Goal: Information Seeking & Learning: Learn about a topic

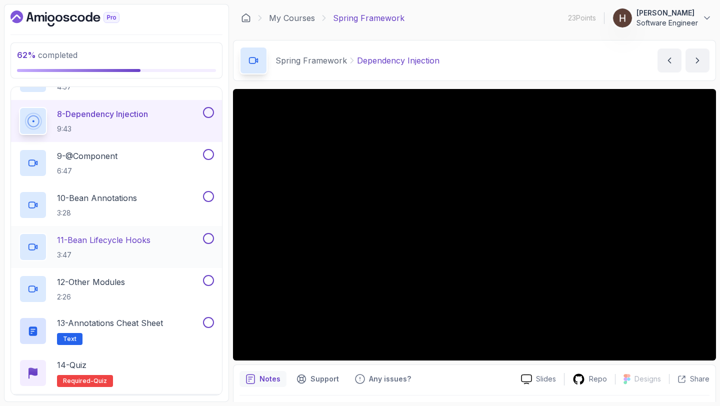
scroll to position [349, 0]
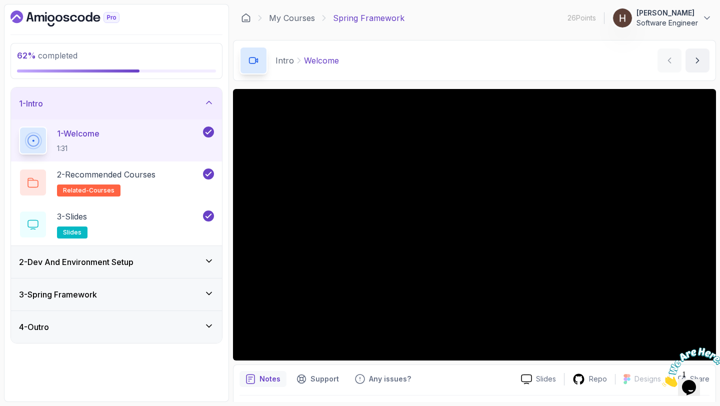
click at [104, 301] on div "3 - Spring Framework" at bounding box center [116, 295] width 211 height 32
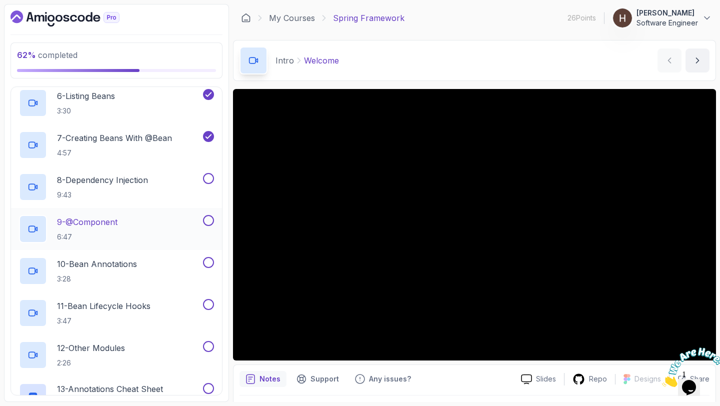
scroll to position [313, 0]
click at [133, 175] on p "8 - Dependency Injection" at bounding box center [102, 179] width 91 height 12
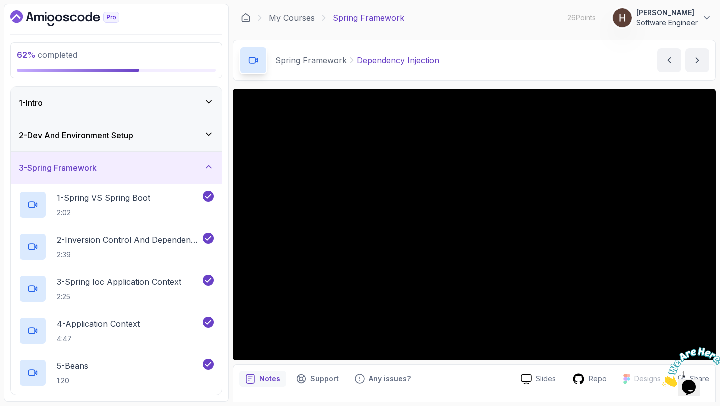
click at [128, 134] on h3 "2 - Dev And Environment Setup" at bounding box center [76, 136] width 115 height 12
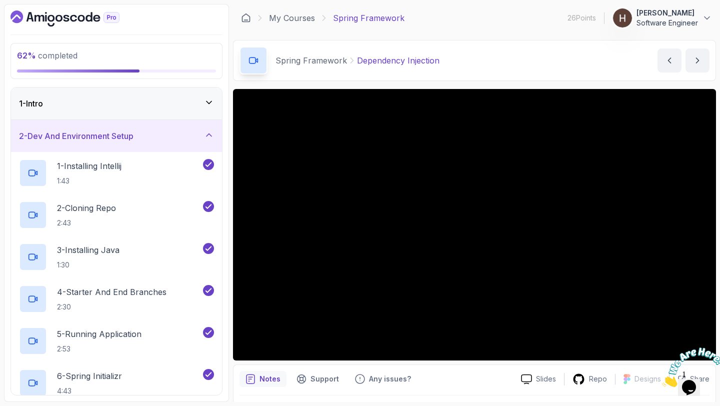
click at [113, 137] on h3 "2 - Dev And Environment Setup" at bounding box center [76, 136] width 115 height 12
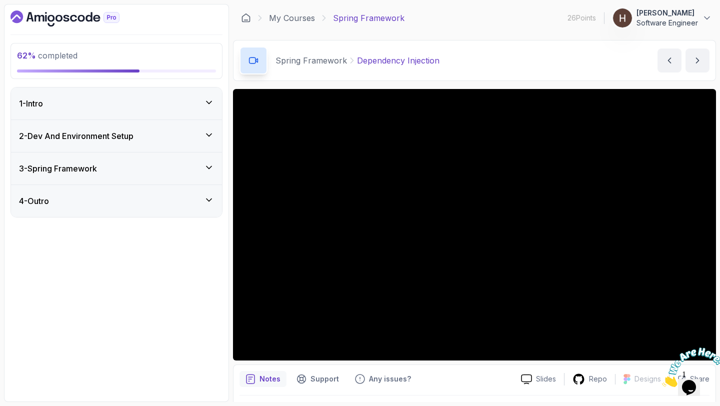
click at [109, 162] on div "3 - Spring Framework" at bounding box center [116, 169] width 211 height 32
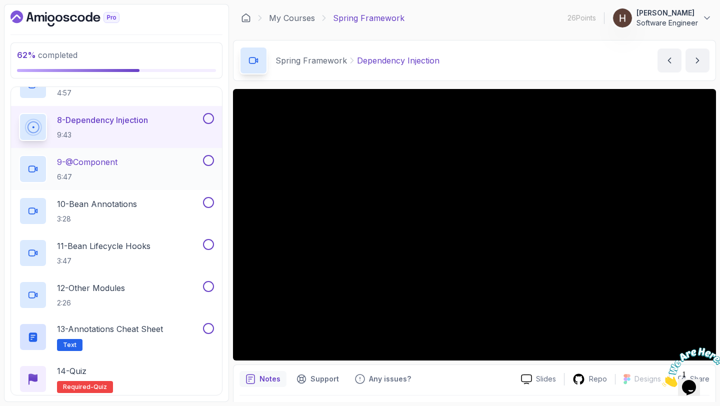
scroll to position [368, 0]
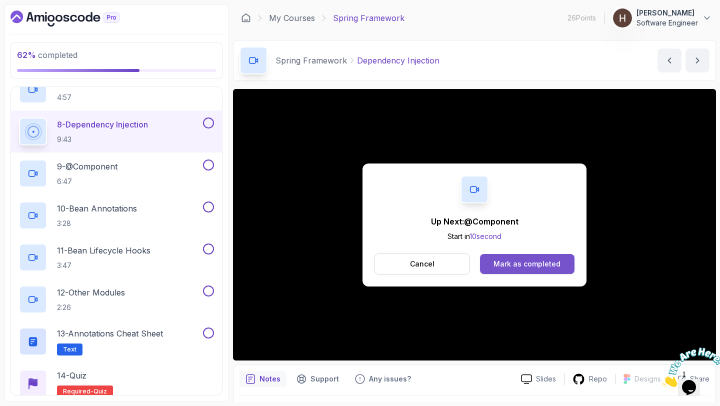
click at [533, 268] on div "Mark as completed" at bounding box center [527, 264] width 67 height 10
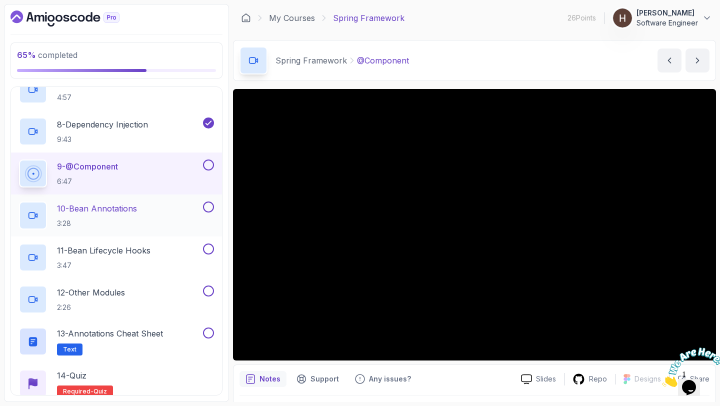
scroll to position [410, 0]
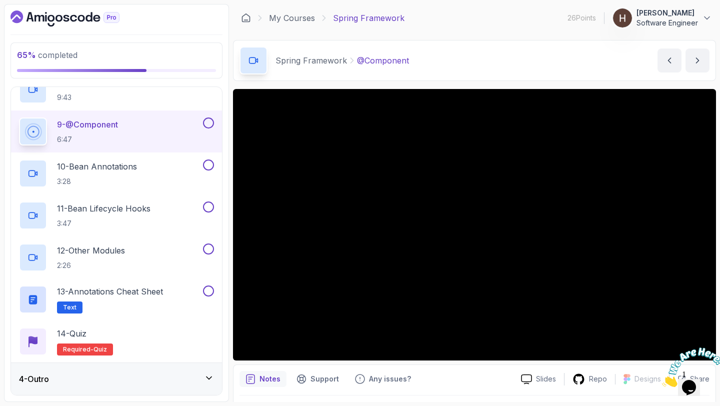
click at [135, 377] on div "4 - Outro" at bounding box center [116, 379] width 195 height 12
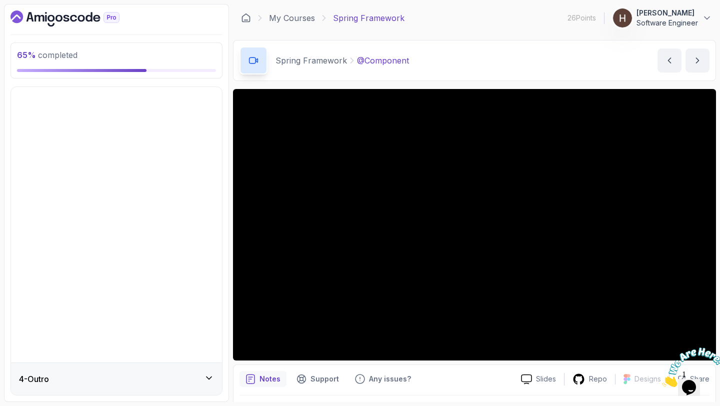
scroll to position [0, 0]
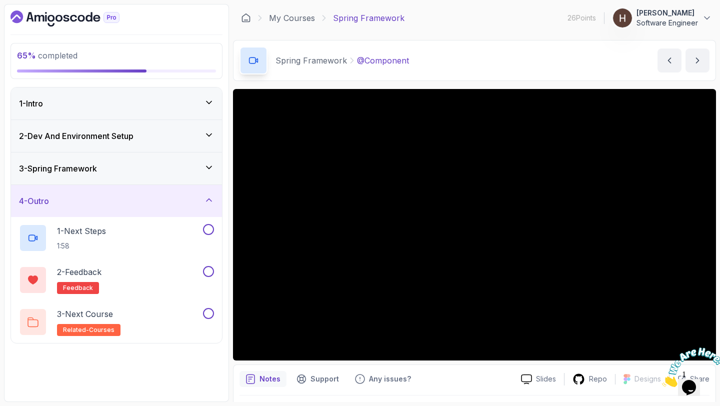
click at [149, 206] on div "4 - Outro" at bounding box center [116, 201] width 195 height 12
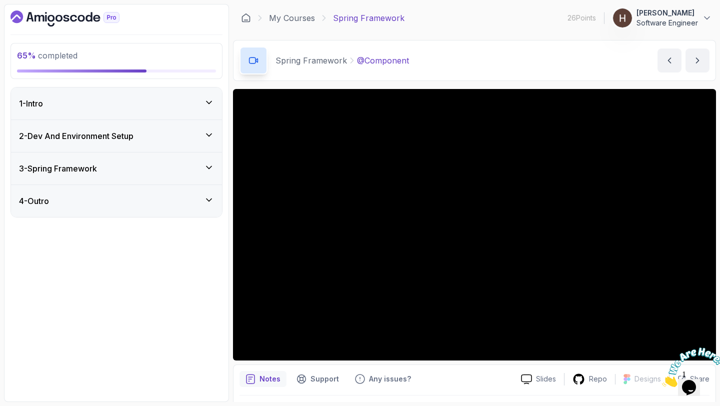
click at [142, 169] on div "3 - Spring Framework" at bounding box center [116, 169] width 195 height 12
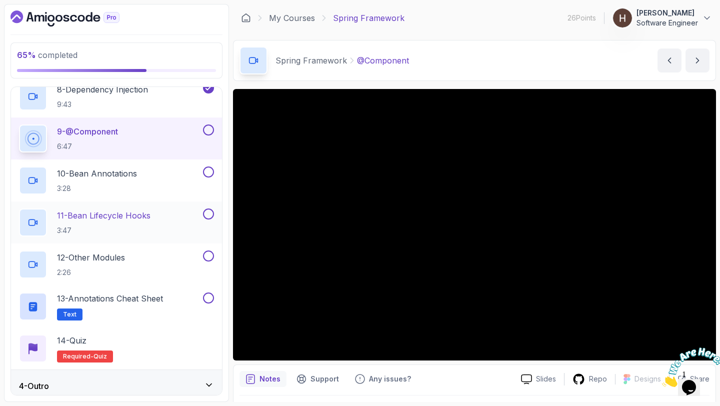
scroll to position [410, 0]
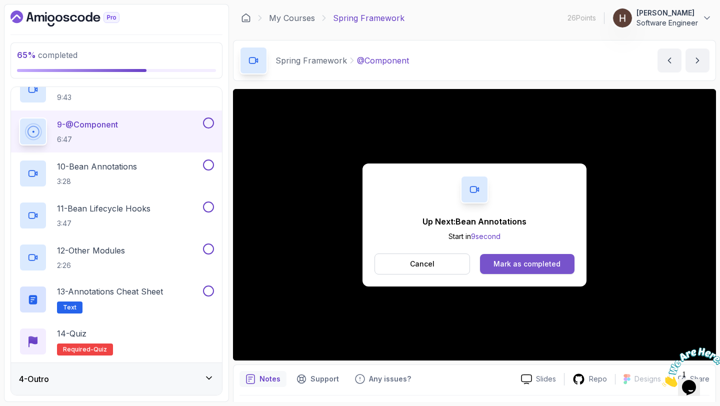
click at [523, 265] on div "Mark as completed" at bounding box center [527, 264] width 67 height 10
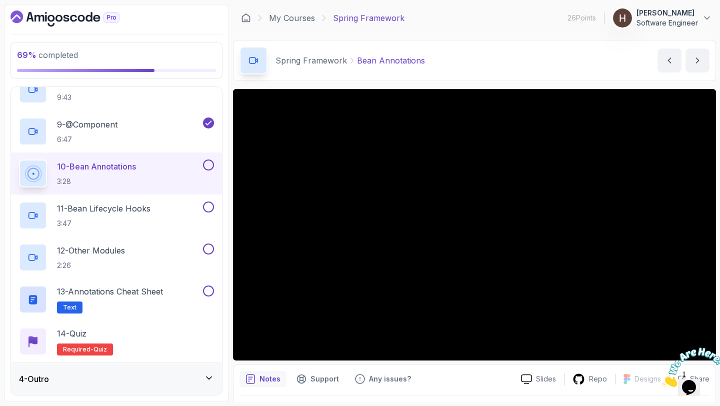
scroll to position [28, 0]
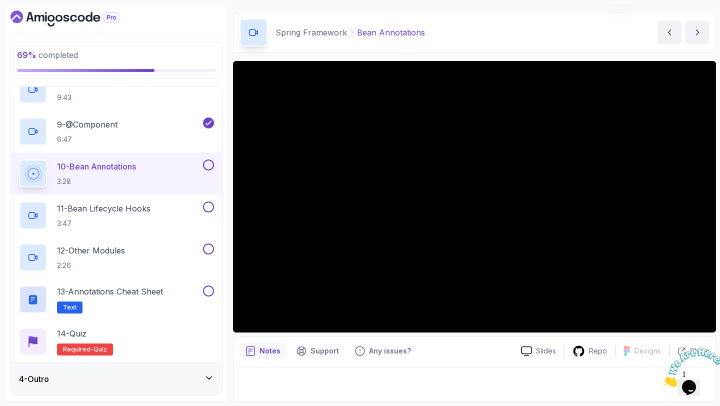
click at [188, 365] on div "4 - Outro" at bounding box center [116, 379] width 211 height 32
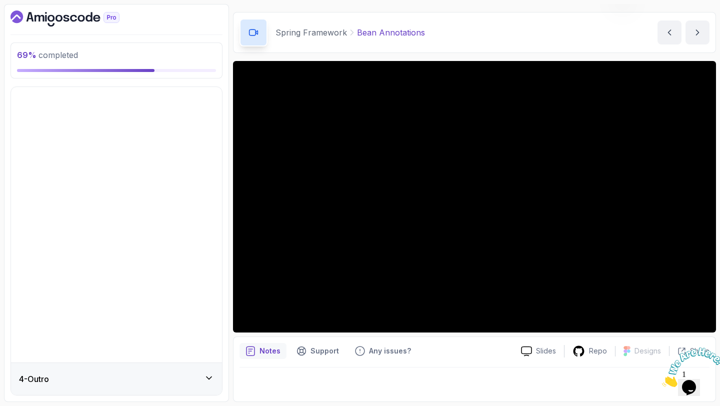
scroll to position [0, 0]
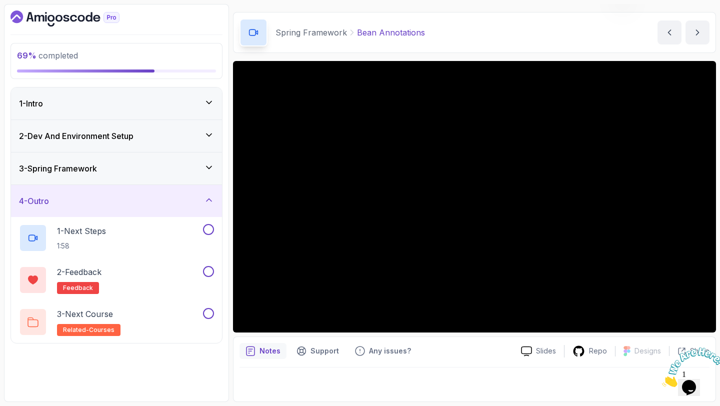
click at [173, 199] on div "4 - Outro" at bounding box center [116, 201] width 195 height 12
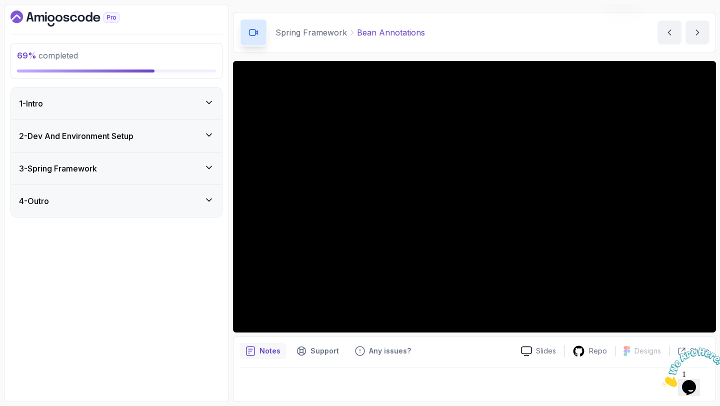
click at [169, 169] on div "3 - Spring Framework" at bounding box center [116, 169] width 195 height 12
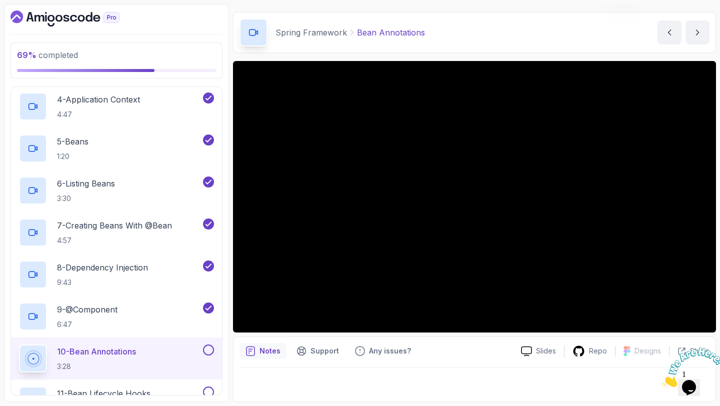
scroll to position [410, 0]
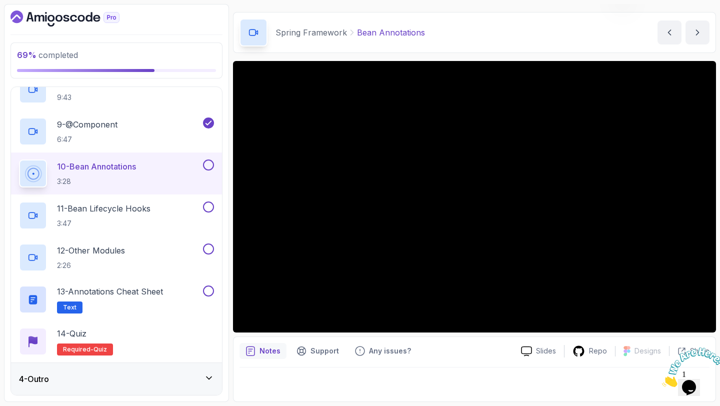
click at [207, 168] on button at bounding box center [208, 165] width 11 height 11
click at [211, 165] on icon at bounding box center [208, 165] width 9 height 10
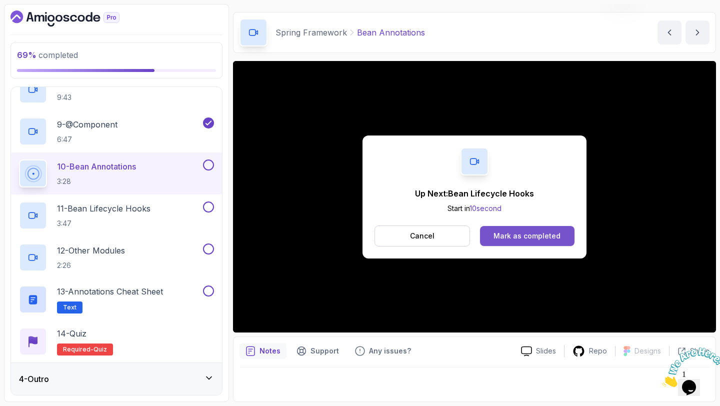
click at [517, 236] on div "Mark as completed" at bounding box center [527, 236] width 67 height 10
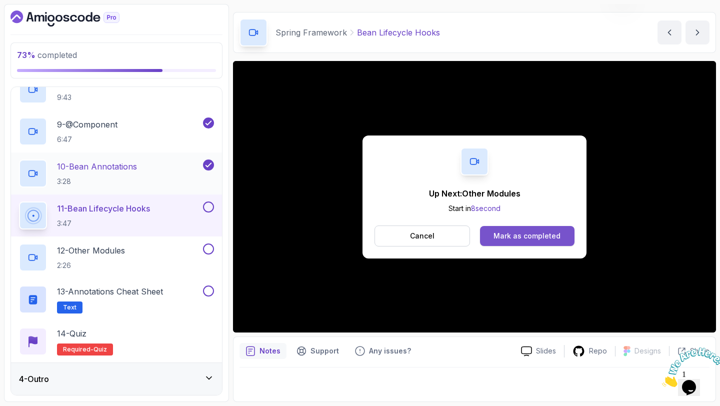
click at [505, 235] on div "Mark as completed" at bounding box center [527, 236] width 67 height 10
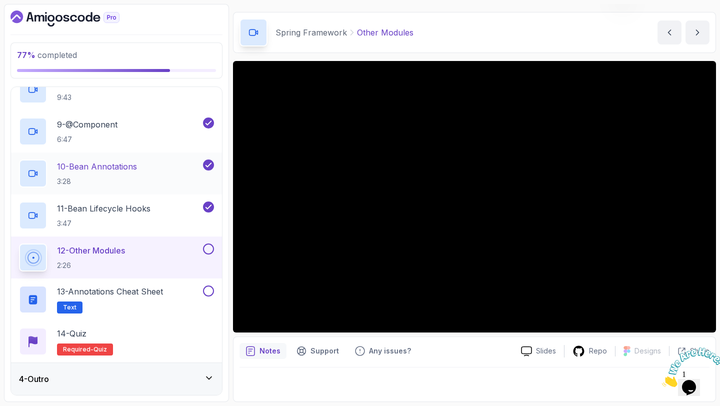
click at [212, 252] on button at bounding box center [208, 249] width 11 height 11
click at [145, 299] on h2 "13 - Annotations Cheat Sheet Text" at bounding box center [110, 300] width 106 height 28
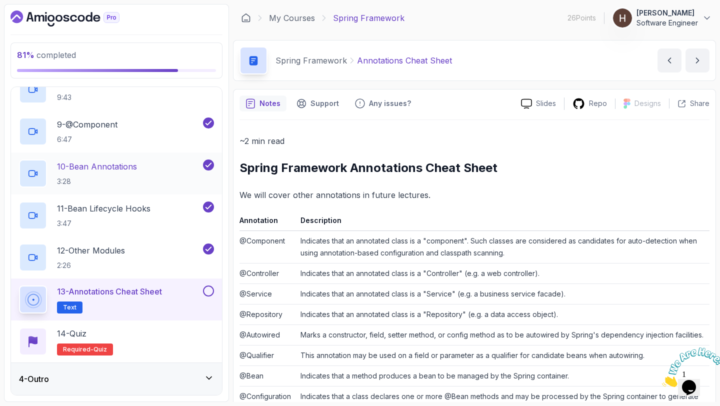
click at [206, 288] on button at bounding box center [208, 291] width 11 height 11
click at [98, 330] on div "14 - Quiz" at bounding box center [85, 334] width 56 height 12
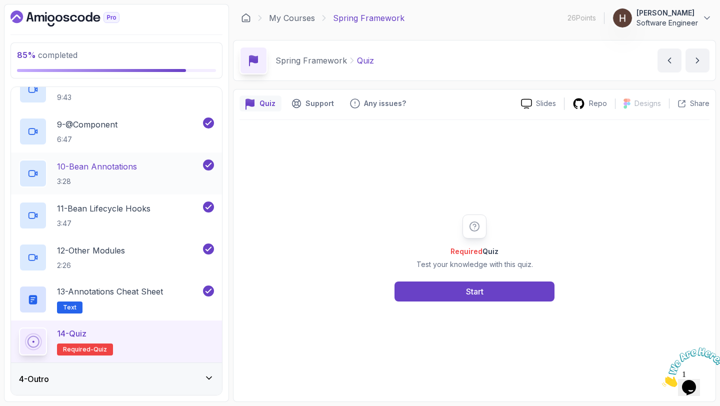
click at [110, 386] on div "4 - Outro" at bounding box center [116, 379] width 211 height 32
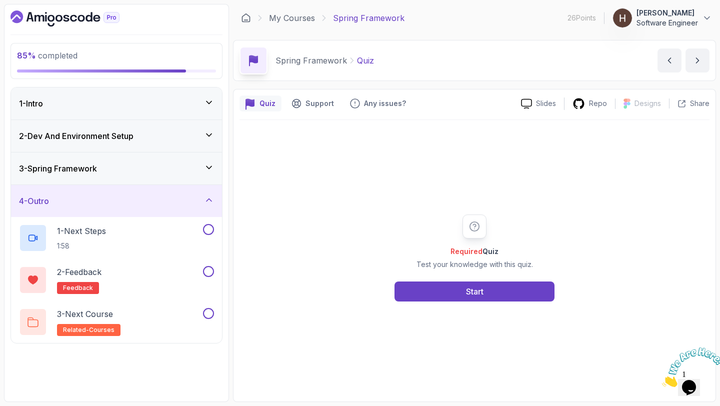
click at [146, 199] on div "4 - Outro" at bounding box center [116, 201] width 195 height 12
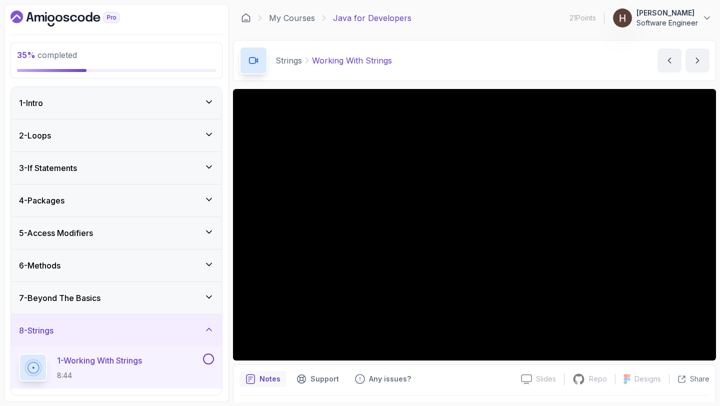
scroll to position [220, 0]
